Goal: Task Accomplishment & Management: Manage account settings

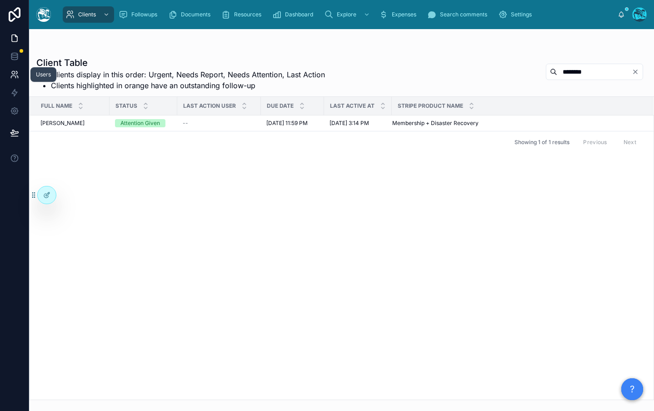
click at [8, 75] on link at bounding box center [14, 74] width 29 height 18
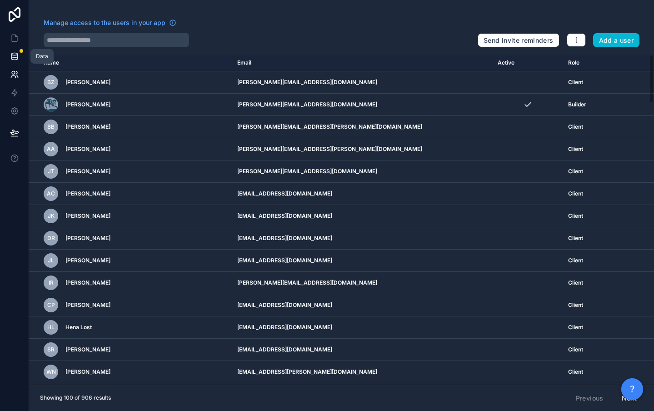
click at [9, 58] on link at bounding box center [14, 56] width 29 height 18
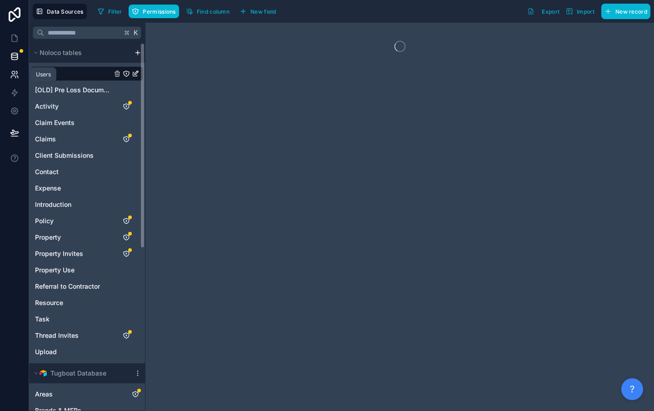
click at [8, 77] on link at bounding box center [14, 74] width 29 height 18
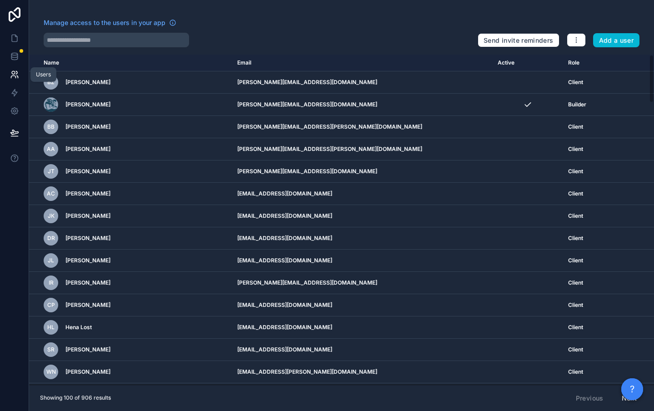
click at [15, 74] on icon at bounding box center [14, 74] width 9 height 9
click at [18, 56] on icon at bounding box center [14, 56] width 9 height 9
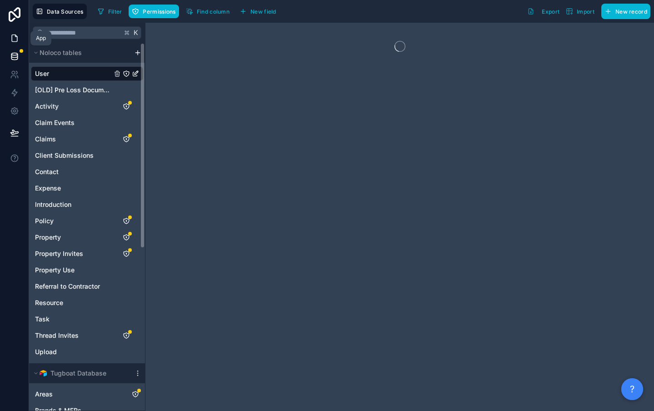
click at [15, 39] on icon at bounding box center [14, 38] width 9 height 9
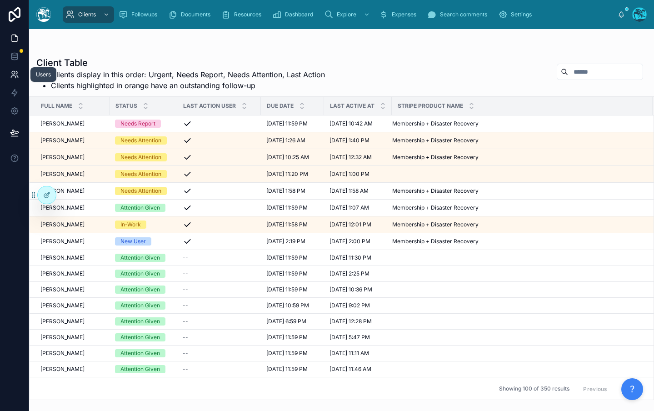
click at [16, 74] on icon at bounding box center [16, 72] width 1 height 3
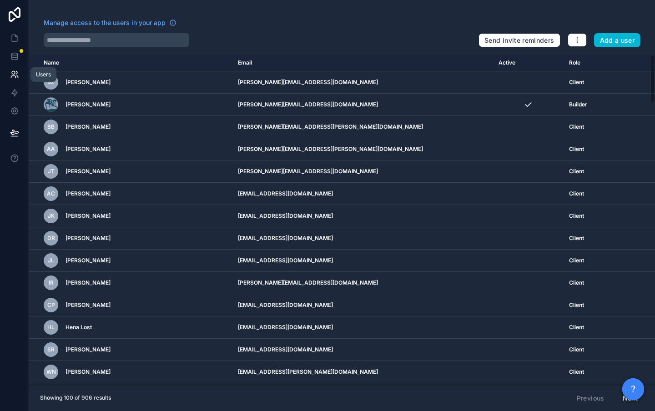
click at [13, 76] on icon at bounding box center [13, 77] width 5 height 2
click at [17, 59] on icon at bounding box center [14, 56] width 9 height 9
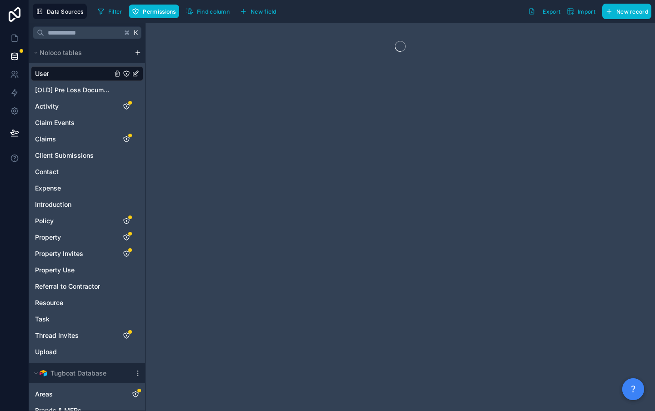
click at [49, 75] on span "User" at bounding box center [42, 73] width 14 height 9
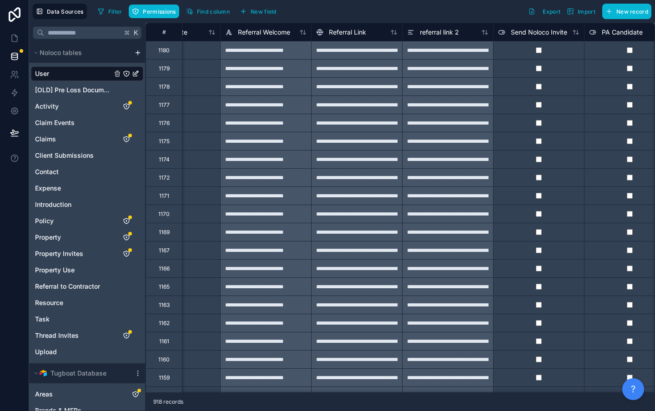
scroll to position [0, 1732]
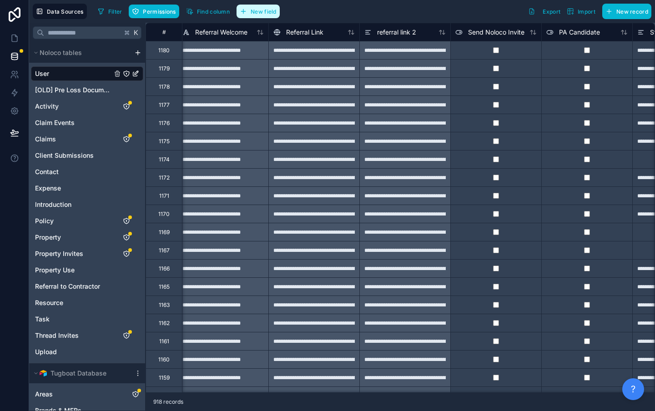
click at [259, 13] on span "New field" at bounding box center [264, 11] width 26 height 7
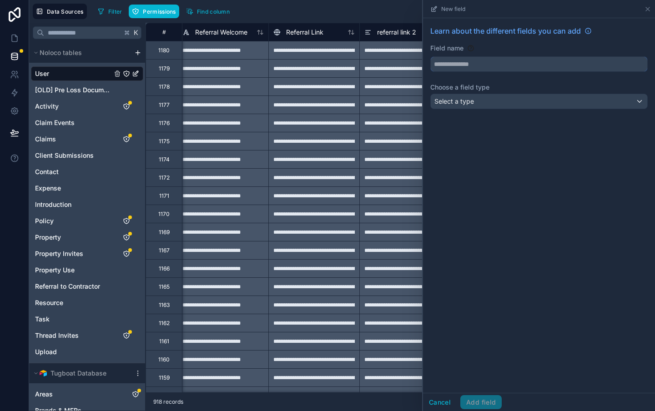
click at [506, 63] on input "text" at bounding box center [539, 64] width 216 height 15
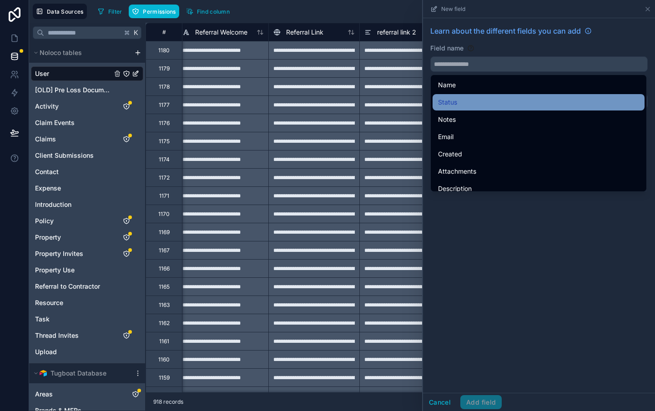
click at [469, 101] on div "Status" at bounding box center [538, 102] width 201 height 11
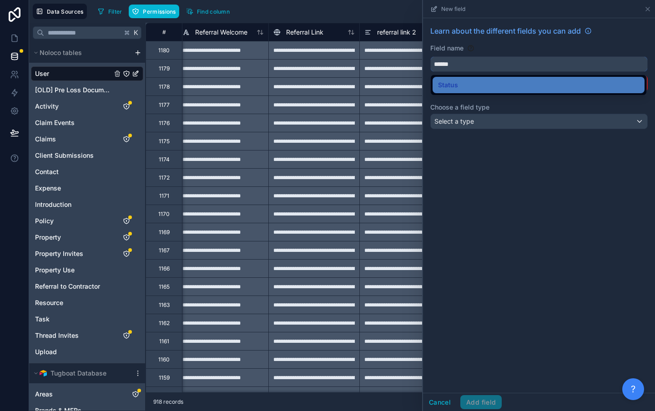
click at [465, 67] on input "******" at bounding box center [539, 64] width 216 height 15
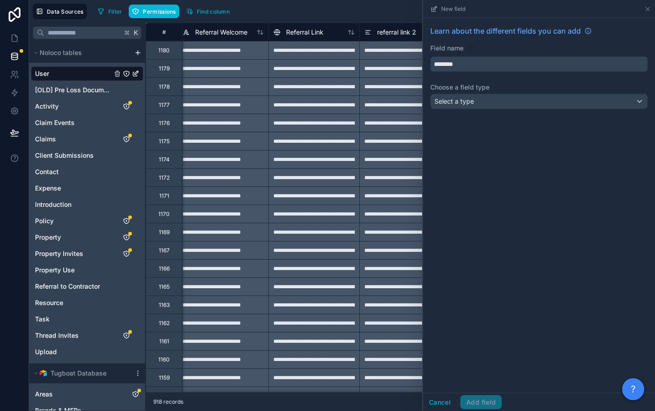
type input "********"
click at [482, 103] on div "Select a type" at bounding box center [539, 101] width 216 height 15
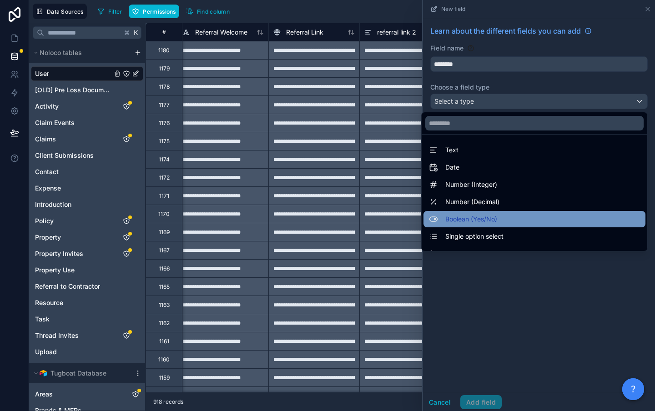
click at [469, 215] on span "Boolean (Yes/No)" at bounding box center [471, 219] width 52 height 11
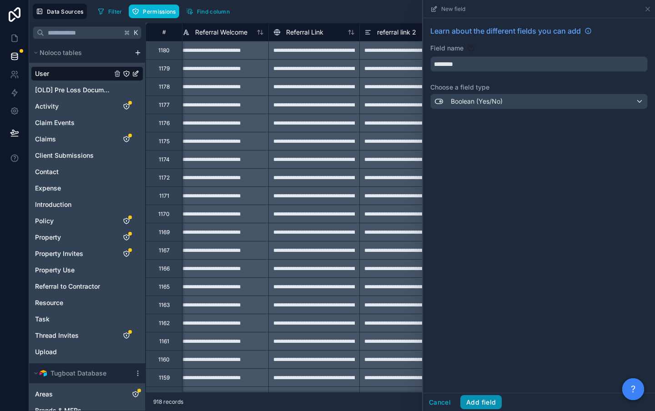
click at [477, 403] on button "Add field" at bounding box center [480, 402] width 41 height 15
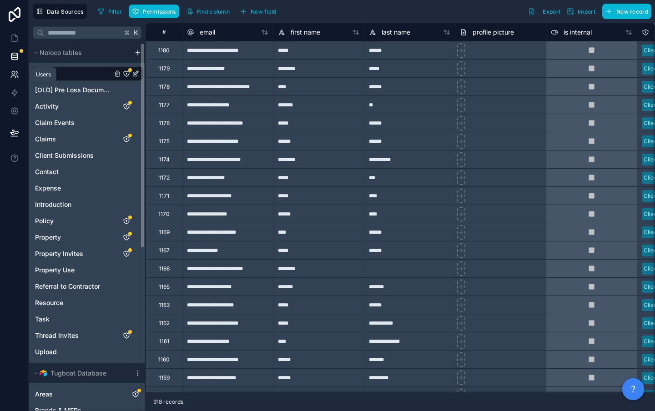
click at [12, 73] on icon at bounding box center [13, 72] width 3 height 3
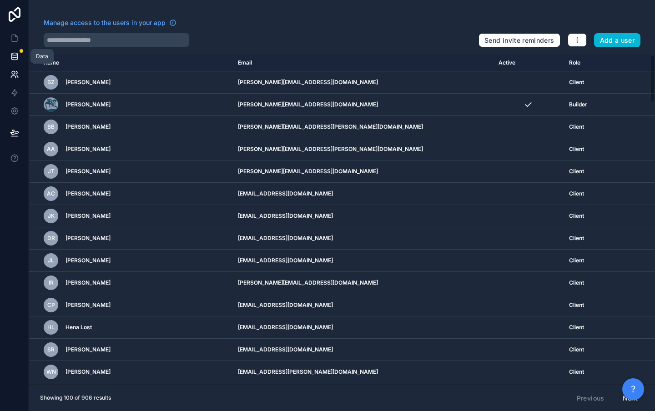
click at [13, 57] on icon at bounding box center [14, 56] width 9 height 9
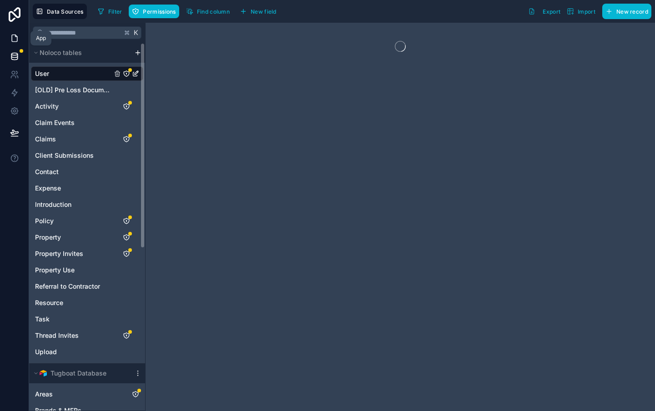
click at [15, 39] on icon at bounding box center [14, 38] width 9 height 9
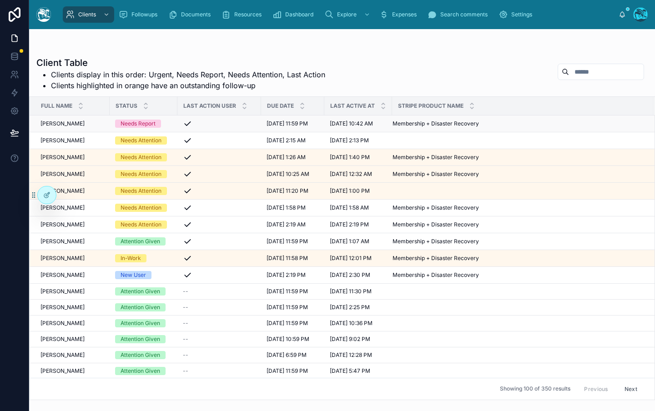
click at [55, 122] on span "[PERSON_NAME]" at bounding box center [62, 123] width 44 height 7
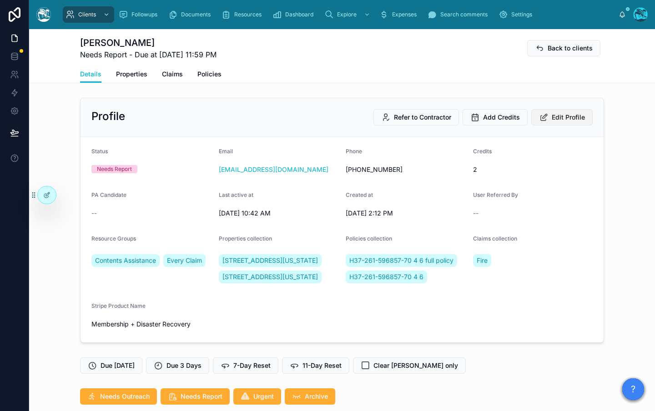
click at [555, 121] on span "Edit Profile" at bounding box center [567, 117] width 33 height 9
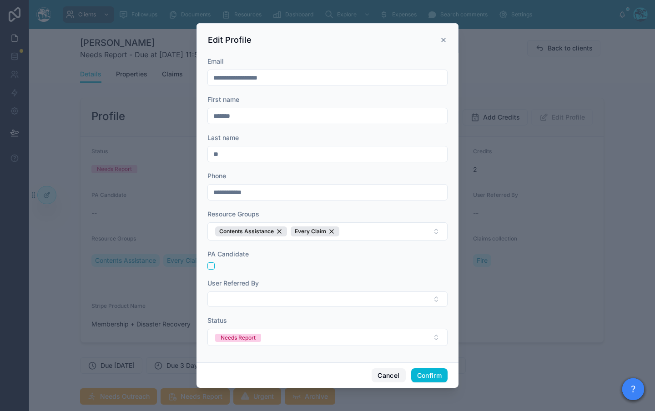
click at [390, 376] on button "Cancel" at bounding box center [388, 375] width 34 height 15
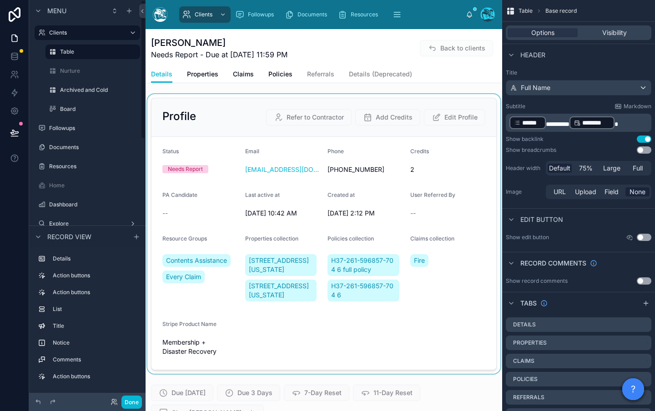
click at [196, 209] on div at bounding box center [323, 234] width 356 height 280
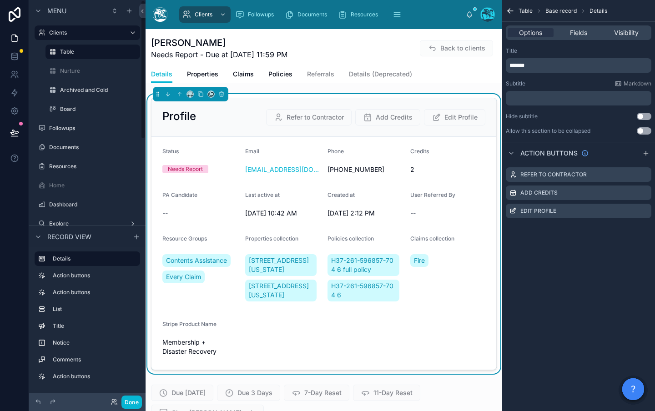
scroll to position [1565, 0]
click at [574, 33] on span "Fields" at bounding box center [578, 32] width 17 height 9
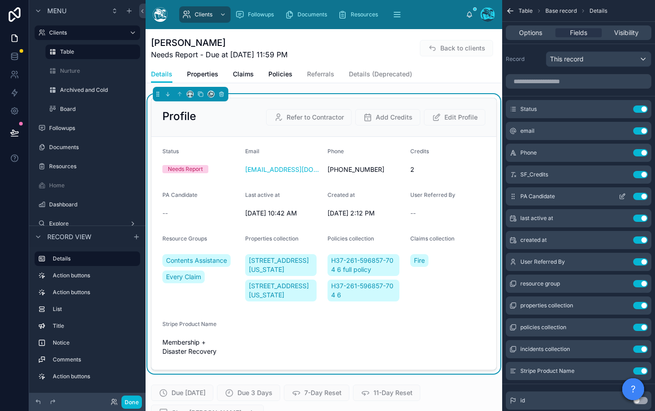
click at [641, 197] on button "Use setting" at bounding box center [640, 196] width 15 height 7
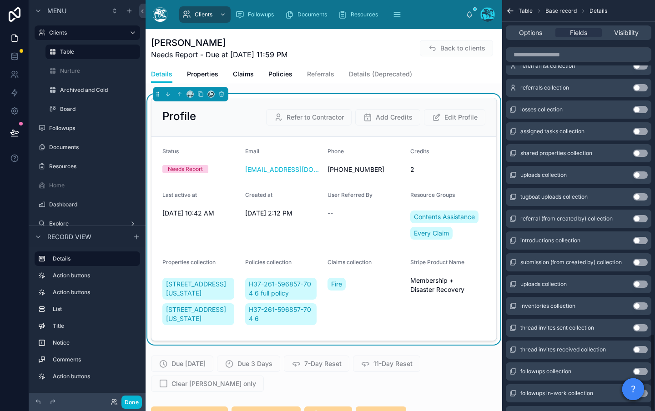
scroll to position [1770, 0]
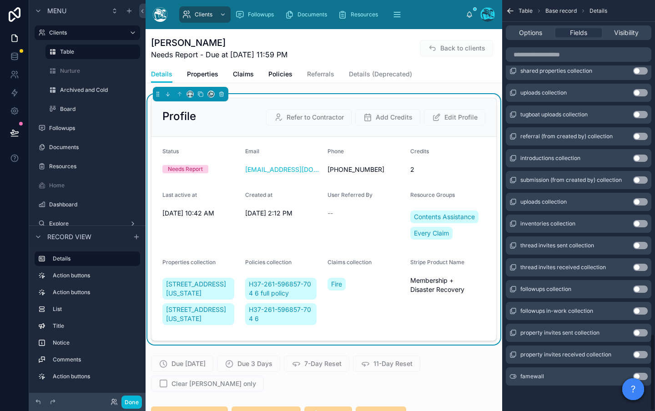
click at [642, 376] on button "Use setting" at bounding box center [640, 376] width 15 height 7
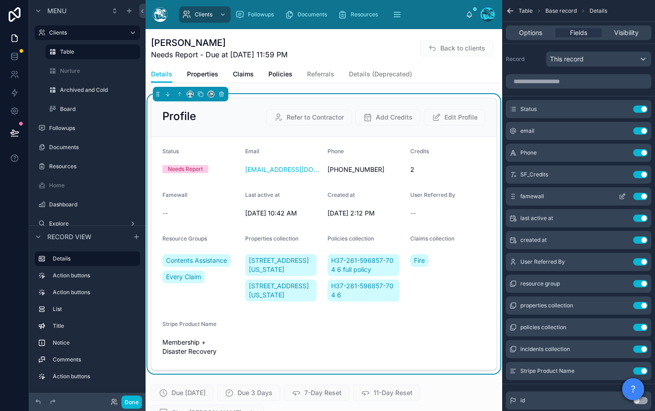
scroll to position [1565, 0]
click at [133, 404] on button "Done" at bounding box center [131, 402] width 20 height 13
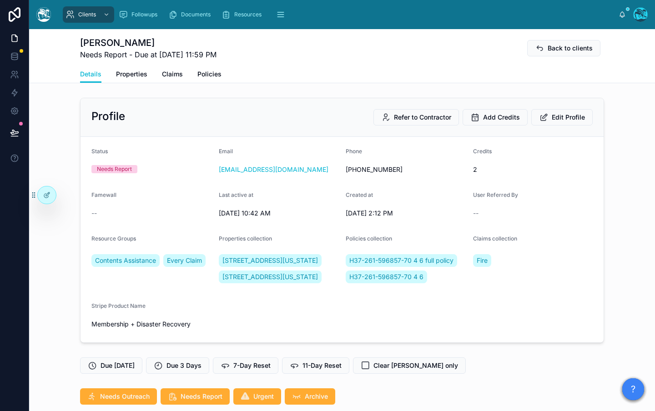
scroll to position [1175, 0]
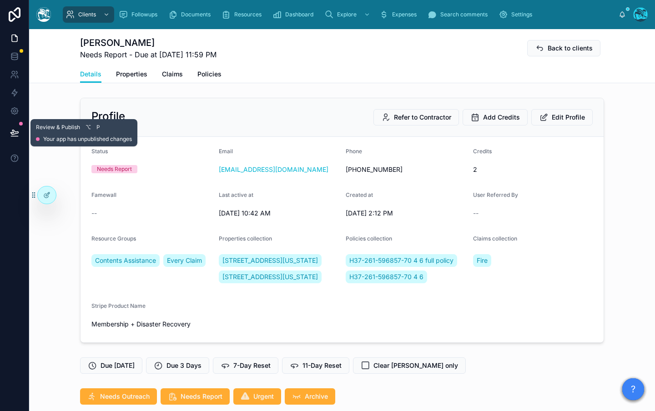
click at [13, 134] on icon at bounding box center [14, 132] width 8 height 5
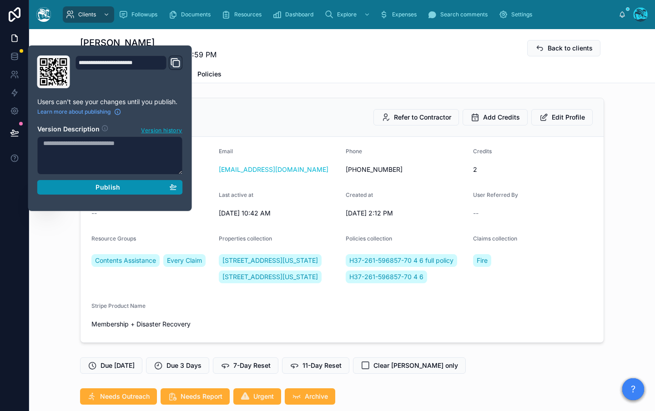
click at [101, 189] on span "Publish" at bounding box center [107, 187] width 25 height 8
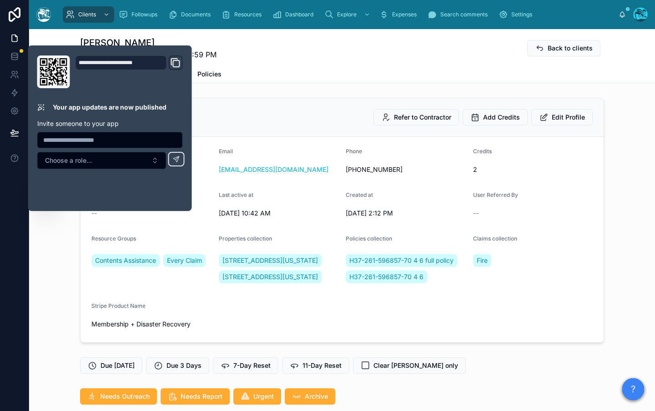
scroll to position [1175, 0]
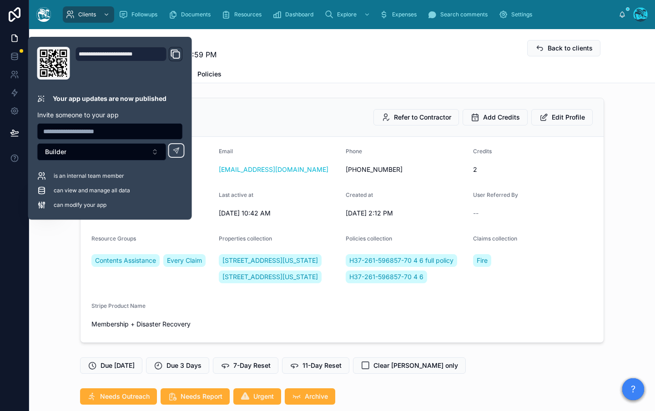
click at [314, 58] on div "Jongsuk Yu Needs Report - Due at 9/5/2025 11:59 PM Back to clients" at bounding box center [342, 48] width 524 height 24
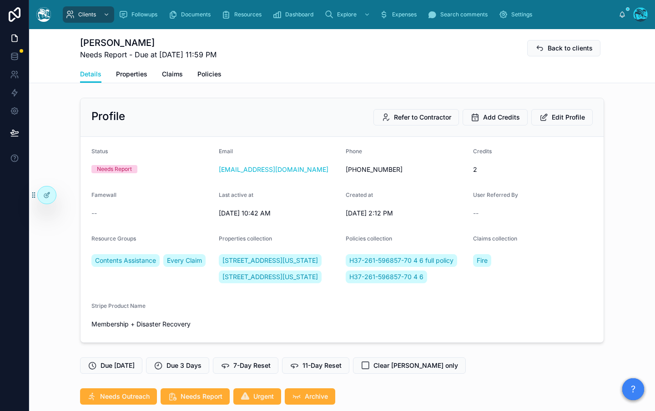
click at [126, 209] on div "--" at bounding box center [151, 213] width 120 height 9
click at [587, 120] on button "Edit Profile" at bounding box center [561, 117] width 61 height 16
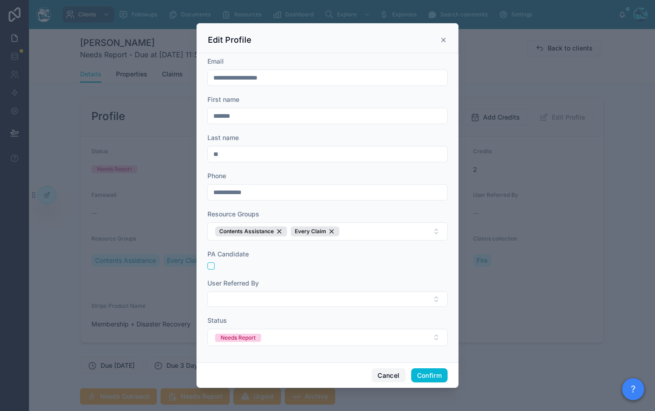
click at [392, 375] on button "Cancel" at bounding box center [388, 375] width 34 height 15
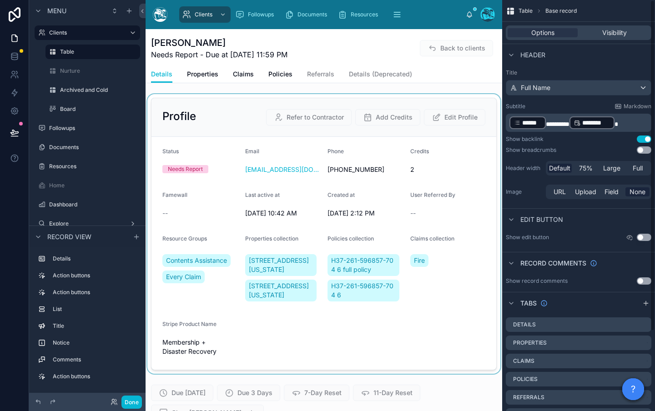
click at [212, 183] on div at bounding box center [323, 234] width 356 height 280
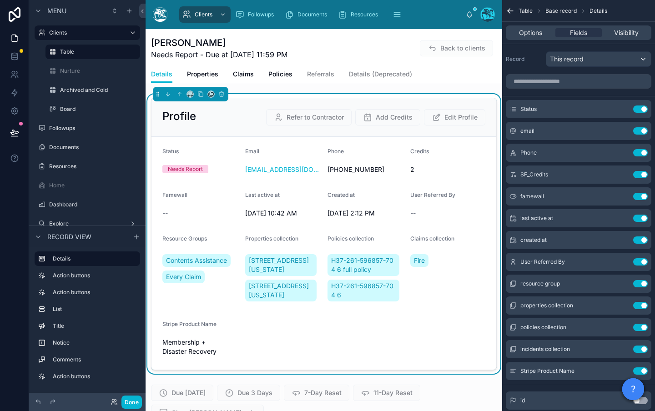
scroll to position [1565, 0]
click at [624, 194] on icon "scrollable content" at bounding box center [623, 196] width 4 height 4
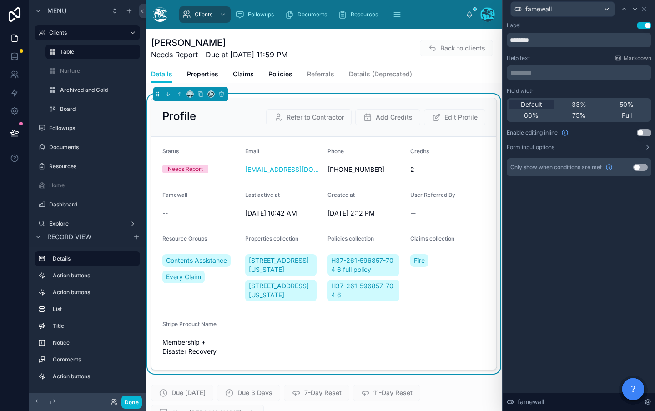
click at [637, 132] on button "Use setting" at bounding box center [643, 132] width 15 height 7
click at [645, 10] on icon at bounding box center [644, 9] width 4 height 4
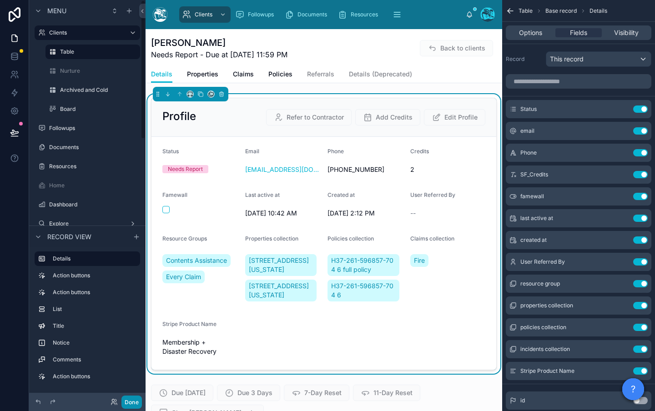
click at [128, 404] on button "Done" at bounding box center [131, 402] width 20 height 13
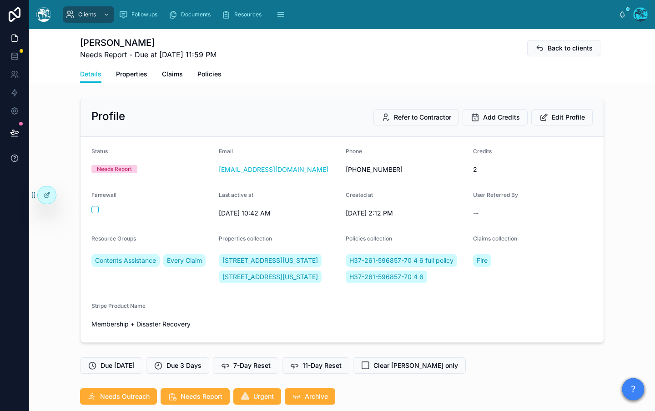
scroll to position [1175, 0]
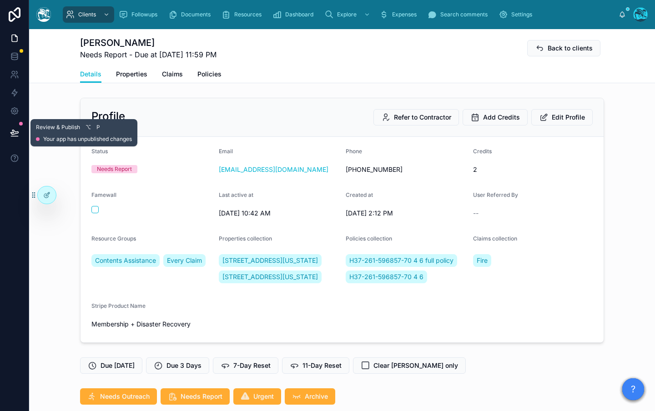
click at [20, 134] on button at bounding box center [15, 132] width 20 height 25
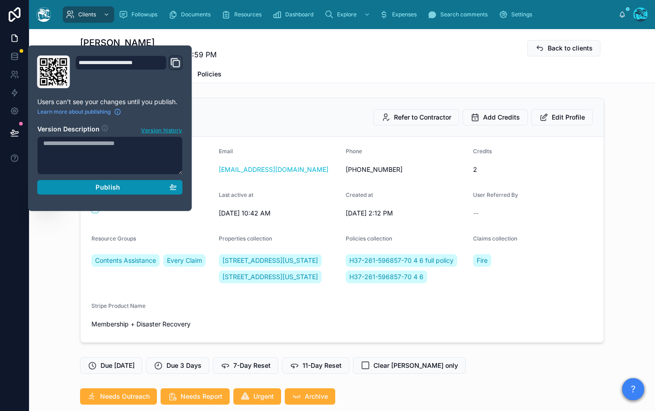
click at [109, 187] on span "Publish" at bounding box center [107, 187] width 25 height 8
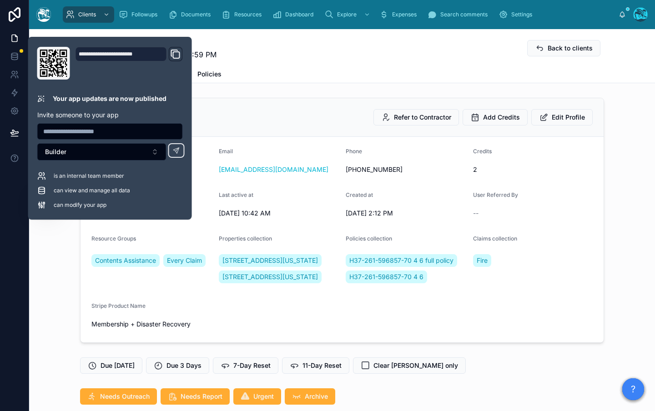
scroll to position [1175, 0]
click at [333, 67] on div "Details Properties Claims Policies" at bounding box center [342, 73] width 524 height 17
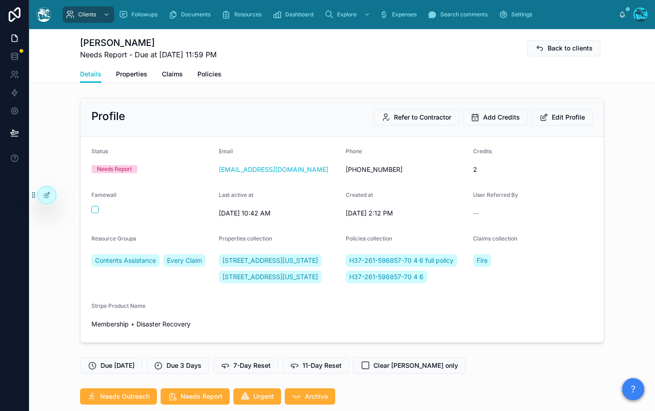
click at [138, 215] on div "Famewall" at bounding box center [151, 205] width 120 height 29
click at [157, 208] on div at bounding box center [151, 209] width 120 height 7
click at [54, 251] on div "Profile Refer to Contractor Add Credits Edit Profile Status Needs Report Email …" at bounding box center [342, 220] width 626 height 252
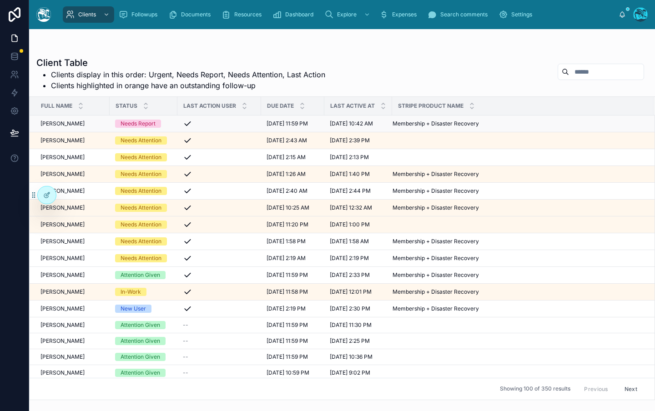
click at [63, 125] on span "[PERSON_NAME]" at bounding box center [62, 123] width 44 height 7
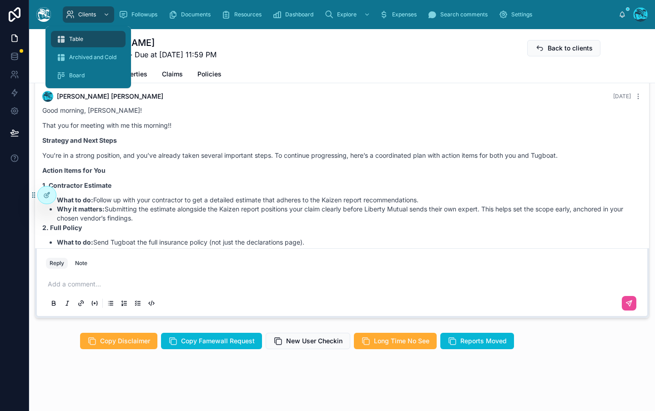
scroll to position [264, 0]
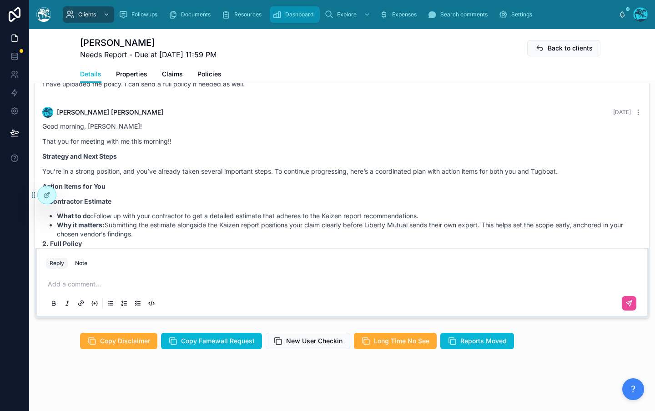
click at [285, 15] on span "Dashboard" at bounding box center [299, 14] width 28 height 7
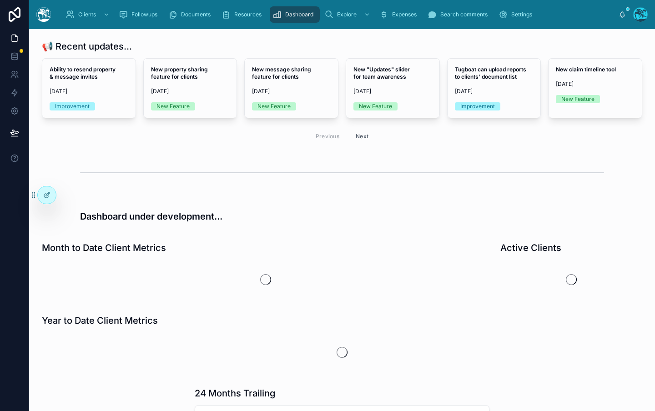
scroll to position [4, 0]
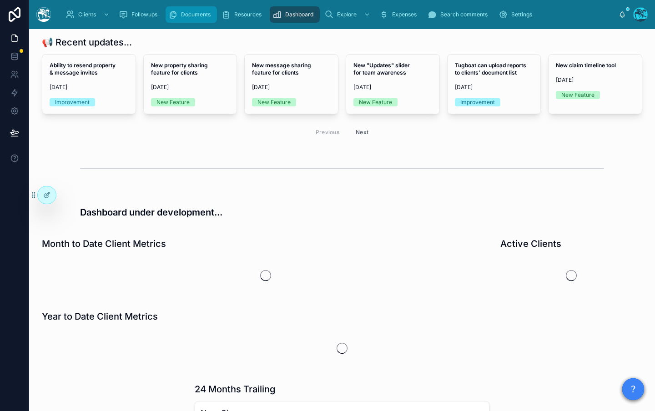
click at [182, 13] on span "Documents" at bounding box center [196, 14] width 30 height 7
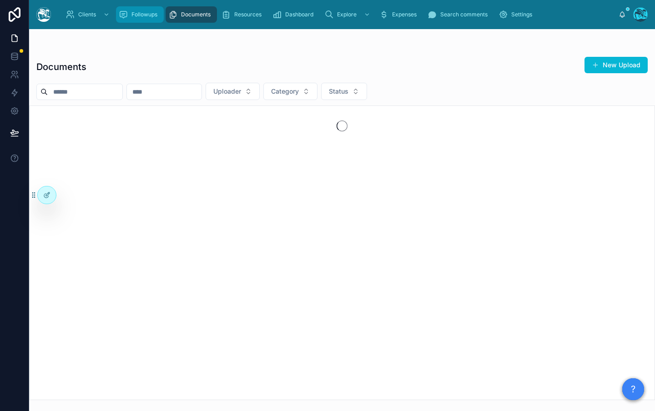
click at [129, 18] on div "Followups" at bounding box center [140, 14] width 42 height 15
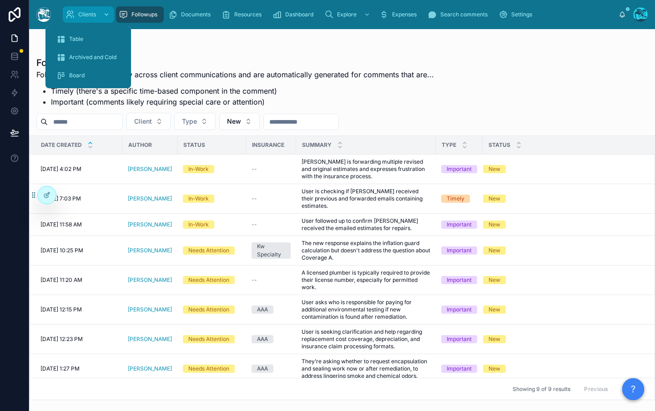
click at [85, 18] on div "Clients" at bounding box center [88, 14] width 46 height 15
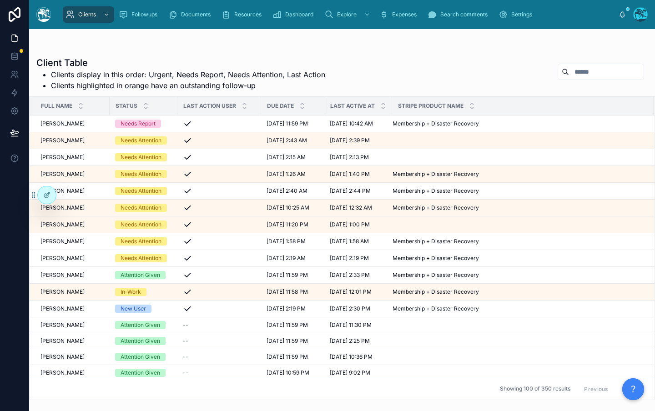
click at [579, 69] on input "text" at bounding box center [606, 71] width 75 height 13
type input "******"
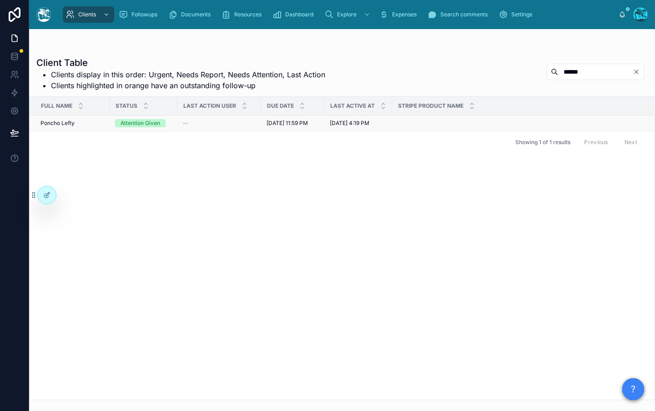
click at [64, 122] on span "Poncho Lefty" at bounding box center [57, 123] width 34 height 7
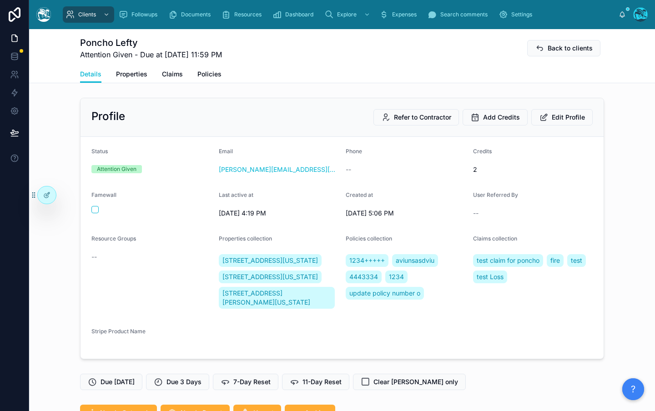
scroll to position [457, 0]
click at [139, 79] on link "Properties" at bounding box center [131, 75] width 31 height 18
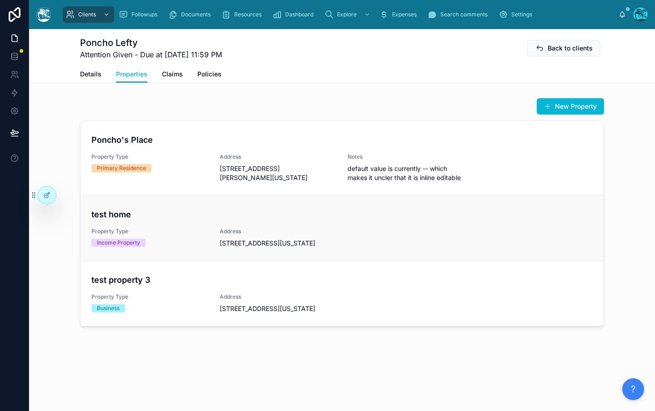
click at [157, 230] on span "Property Type" at bounding box center [149, 231] width 117 height 7
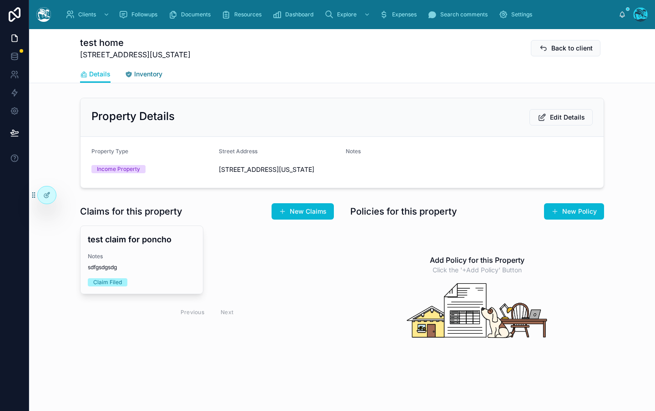
click at [156, 73] on span "Inventory" at bounding box center [148, 74] width 28 height 9
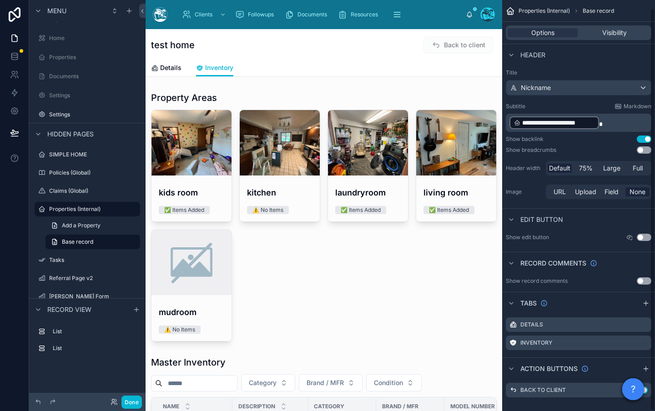
scroll to position [8, 0]
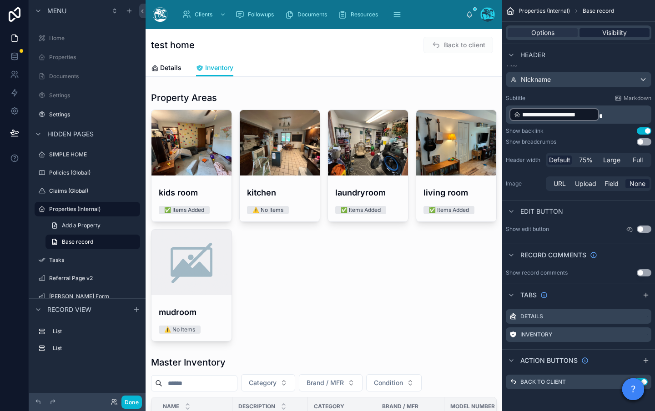
click at [618, 35] on span "Visibility" at bounding box center [614, 32] width 25 height 9
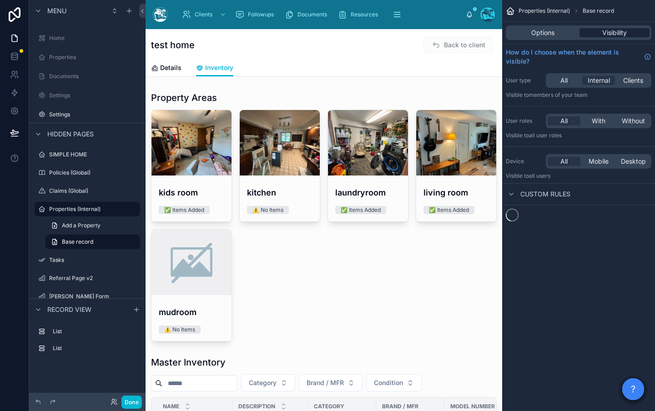
scroll to position [0, 0]
click at [525, 192] on span "Custom rules" at bounding box center [545, 194] width 50 height 9
click at [525, 193] on span "Custom rules" at bounding box center [545, 194] width 50 height 9
click at [540, 36] on span "Options" at bounding box center [542, 32] width 23 height 9
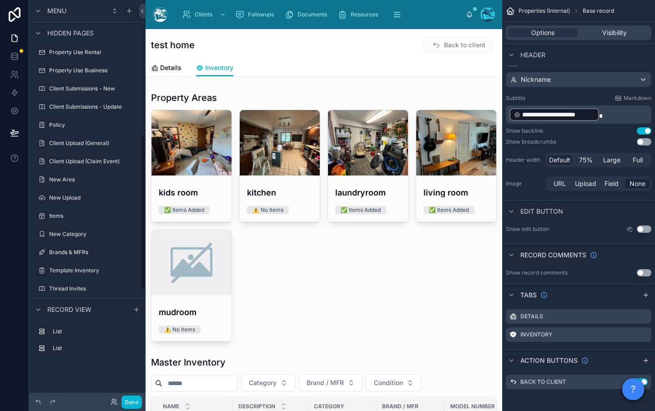
scroll to position [634, 0]
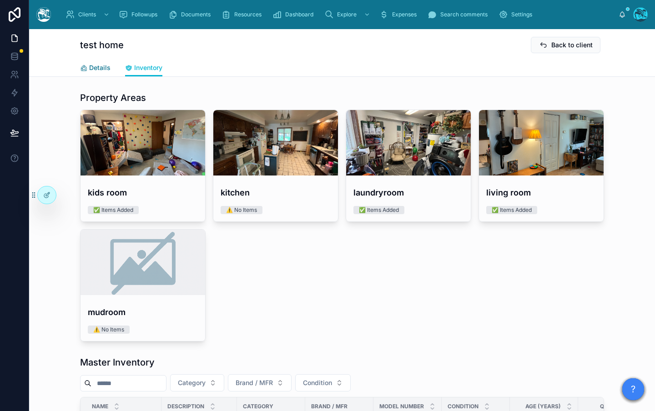
click at [92, 64] on span "Details" at bounding box center [99, 67] width 21 height 9
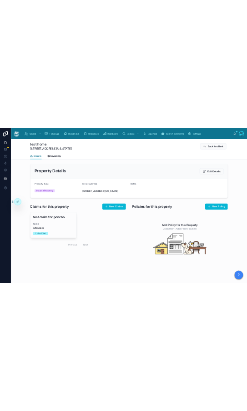
scroll to position [5, 0]
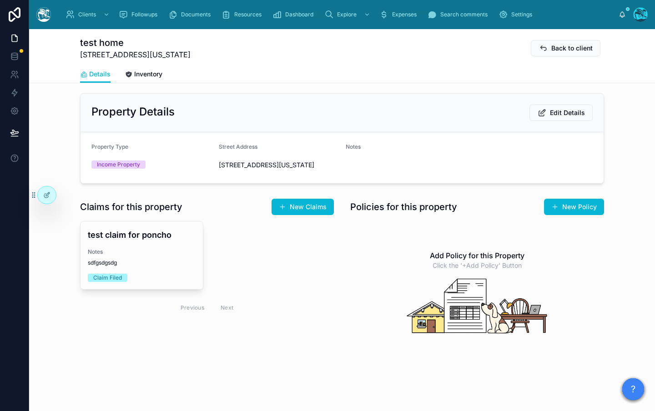
click at [253, 109] on div "Property Details Edit Details" at bounding box center [341, 113] width 501 height 16
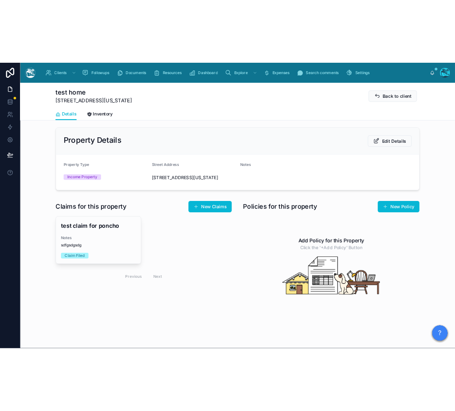
scroll to position [15, 0]
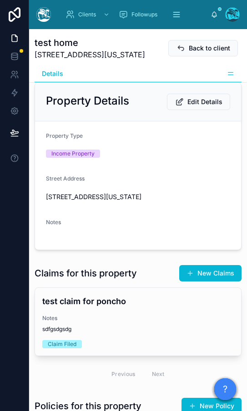
click at [150, 102] on div "Property Details Edit Details" at bounding box center [138, 102] width 206 height 39
drag, startPoint x: 128, startPoint y: 115, endPoint x: 227, endPoint y: 63, distance: 112.1
click at [128, 108] on h2 "Property Details" at bounding box center [87, 101] width 83 height 15
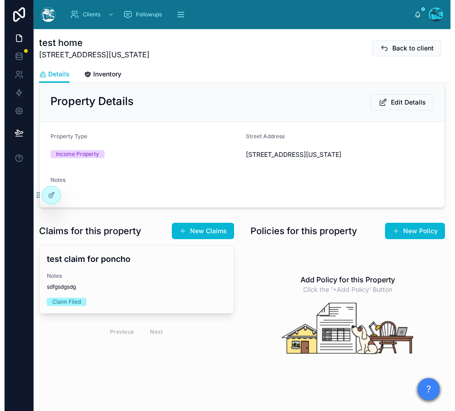
scroll to position [5, 0]
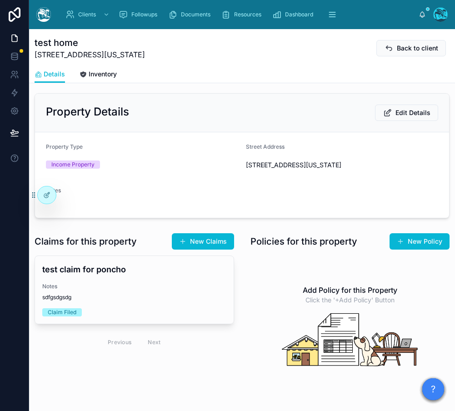
click at [116, 115] on h2 "Property Details" at bounding box center [87, 112] width 83 height 15
